Goal: Transaction & Acquisition: Download file/media

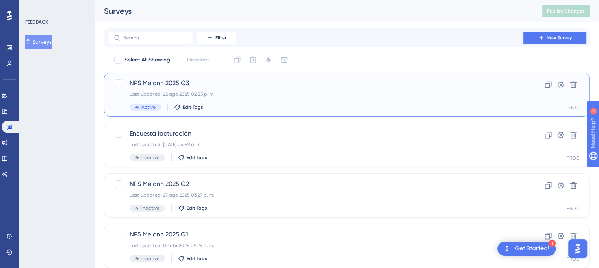
click at [235, 89] on div "NPS Melonn 2025 Q3 Last Updated: 22 ago 2025 02:53 p. m. Active Edit Tags" at bounding box center [316, 94] width 372 height 32
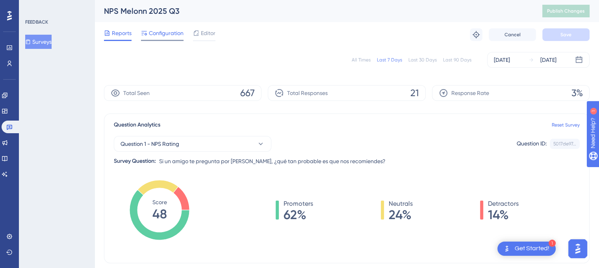
click at [159, 34] on span "Configuration" at bounding box center [166, 32] width 35 height 9
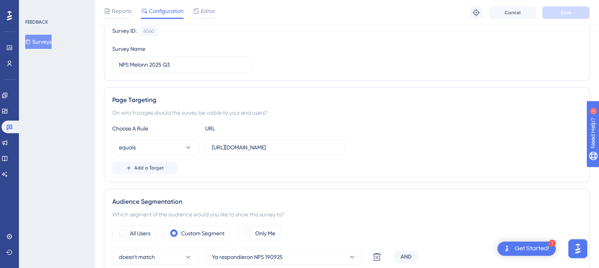
scroll to position [79, 0]
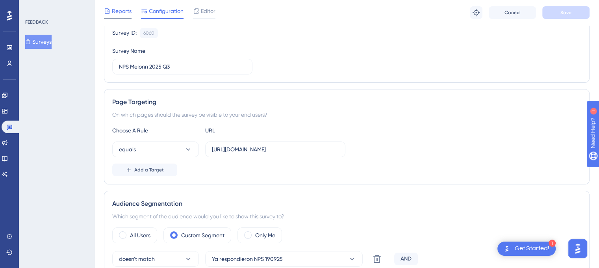
click at [115, 6] on span "Reports" at bounding box center [122, 10] width 20 height 9
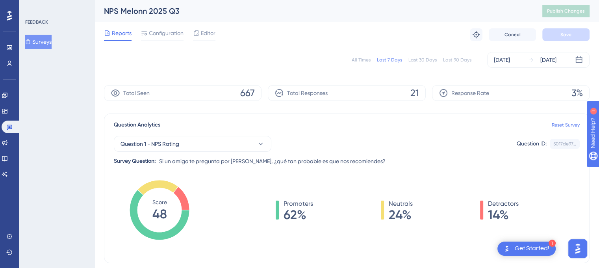
click at [366, 61] on div "All Times" at bounding box center [361, 60] width 19 height 6
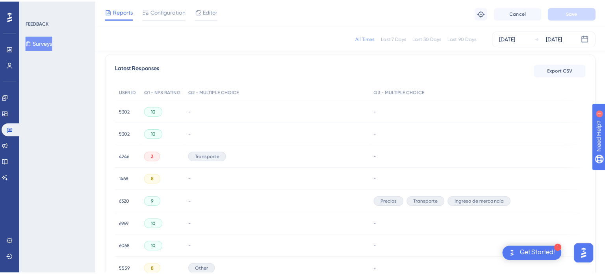
scroll to position [236, 0]
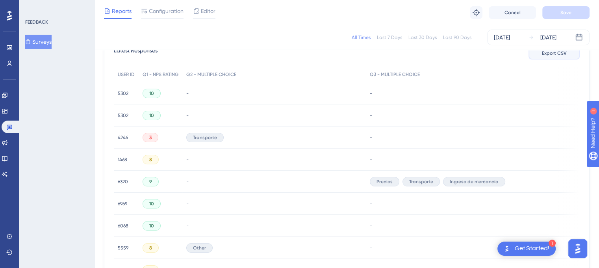
click at [562, 56] on span "Export CSV" at bounding box center [554, 53] width 25 height 6
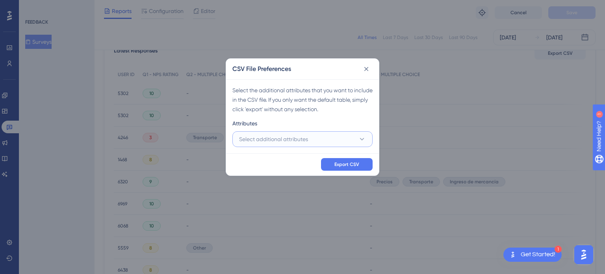
click at [268, 143] on span "Select additional attributes" at bounding box center [273, 138] width 69 height 9
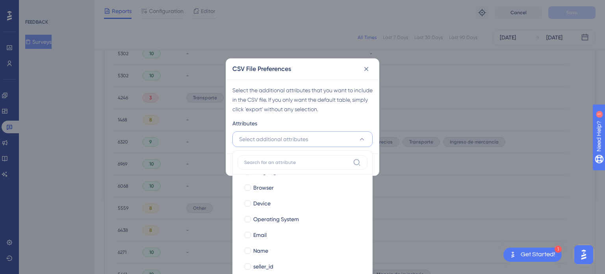
scroll to position [69, 0]
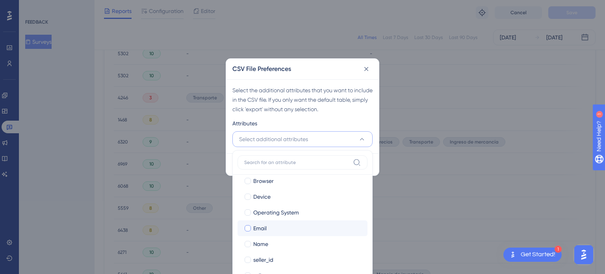
click at [266, 227] on span "Email" at bounding box center [259, 227] width 13 height 9
checkbox input "true"
click at [345, 108] on div "Select the additional attributes that you want to include in the CSV file. If y…" at bounding box center [302, 100] width 140 height 28
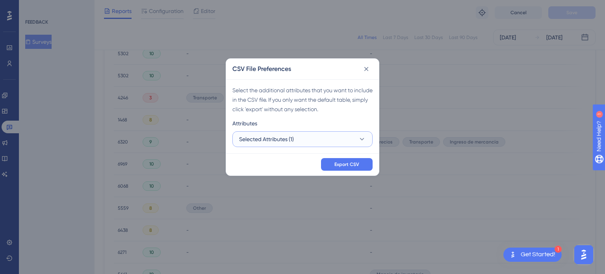
click at [312, 141] on button "Selected Attributes (1)" at bounding box center [302, 139] width 140 height 16
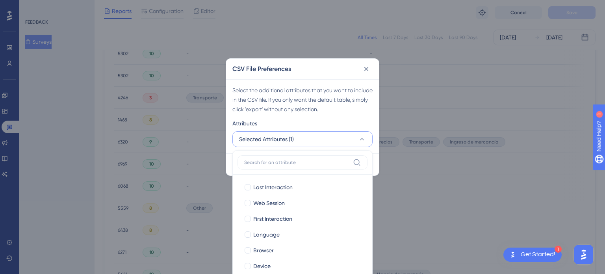
scroll to position [316, 0]
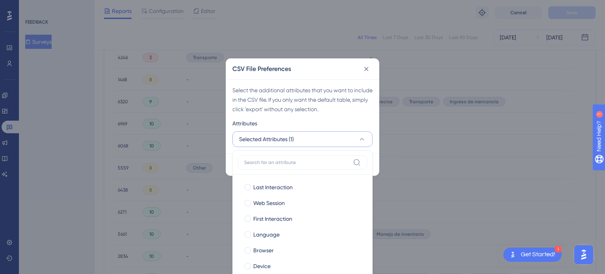
click at [312, 141] on button "Selected Attributes (1)" at bounding box center [302, 139] width 140 height 16
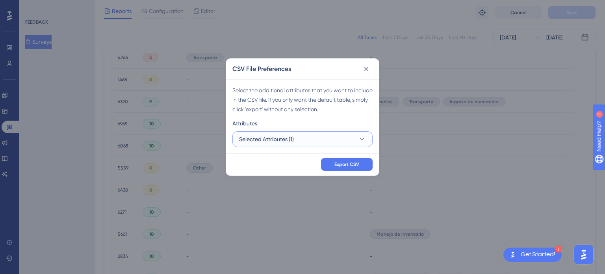
click at [312, 141] on button "Selected Attributes (1)" at bounding box center [302, 139] width 140 height 16
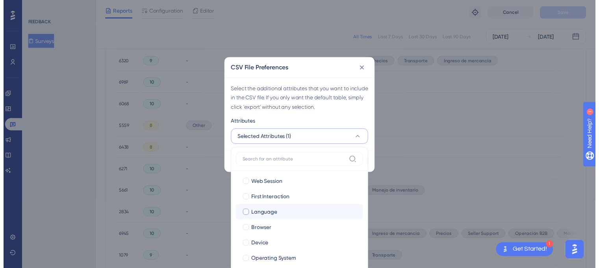
scroll to position [69, 0]
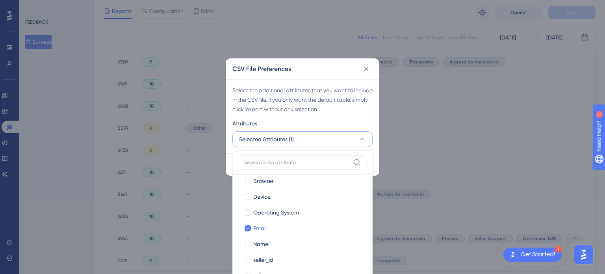
click at [295, 141] on button "Selected Attributes (1)" at bounding box center [302, 139] width 140 height 16
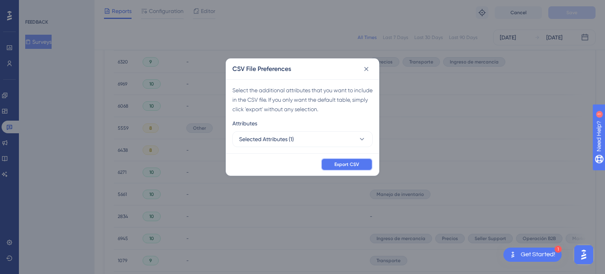
click at [335, 166] on span "Export CSV" at bounding box center [347, 164] width 25 height 6
